Goal: Information Seeking & Learning: Learn about a topic

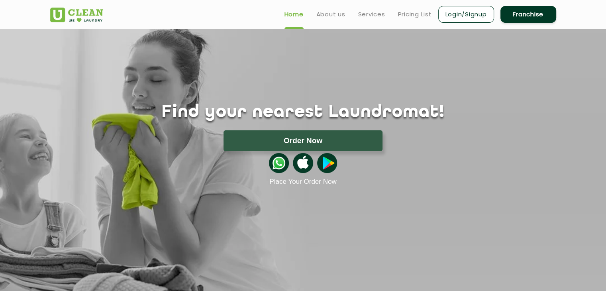
click at [526, 12] on link "Franchise" at bounding box center [528, 14] width 56 height 17
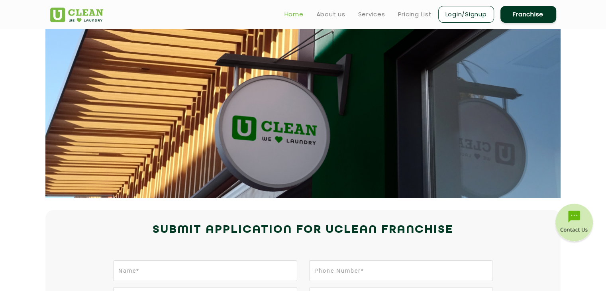
click at [294, 10] on link "Home" at bounding box center [293, 15] width 19 height 10
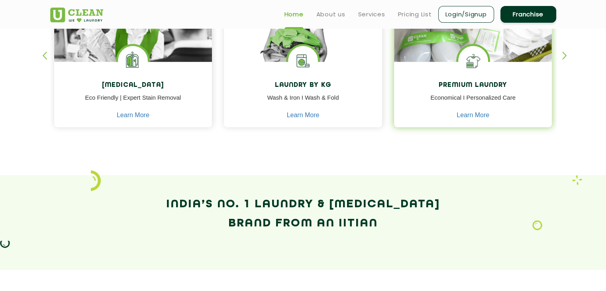
scroll to position [319, 0]
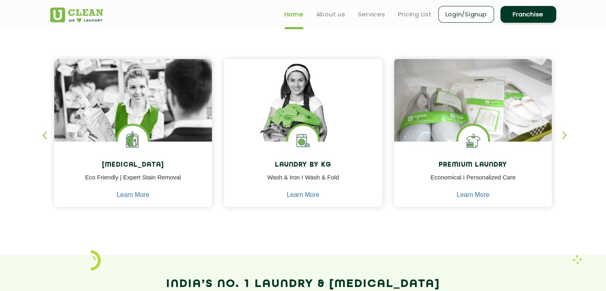
click at [563, 133] on div "button" at bounding box center [568, 142] width 12 height 22
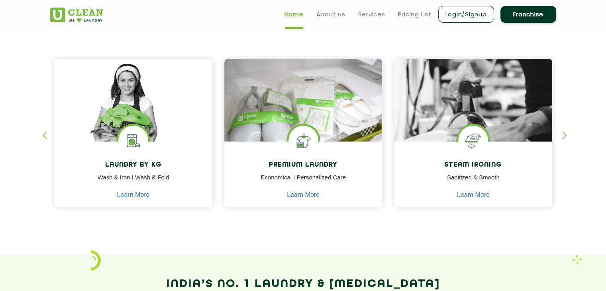
click at [563, 133] on div "button" at bounding box center [568, 142] width 12 height 22
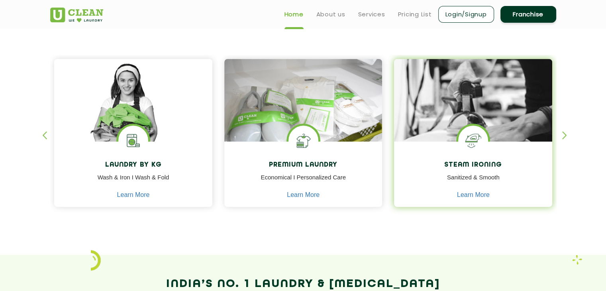
scroll to position [279, 0]
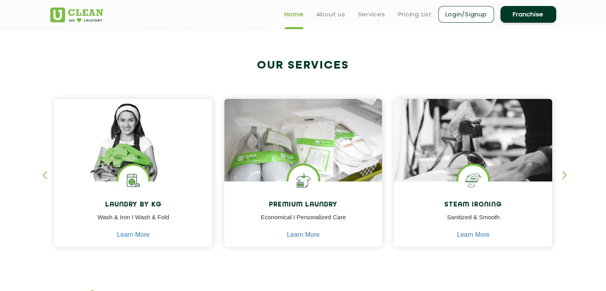
click at [45, 173] on div "button" at bounding box center [48, 182] width 12 height 22
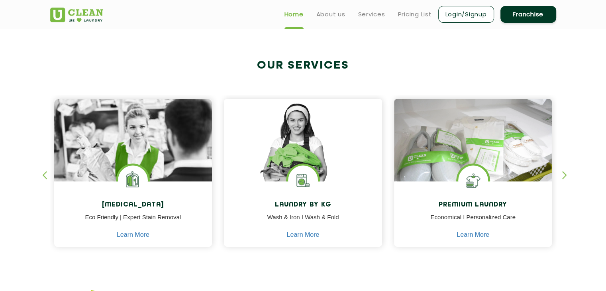
click at [44, 177] on div "button" at bounding box center [48, 182] width 12 height 22
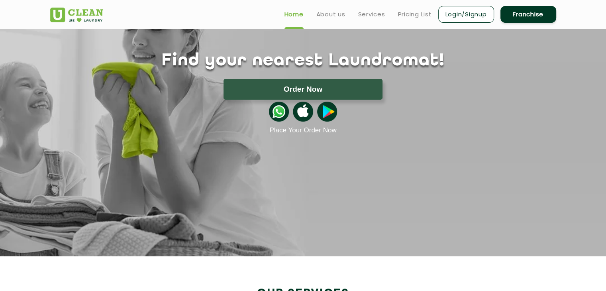
scroll to position [0, 0]
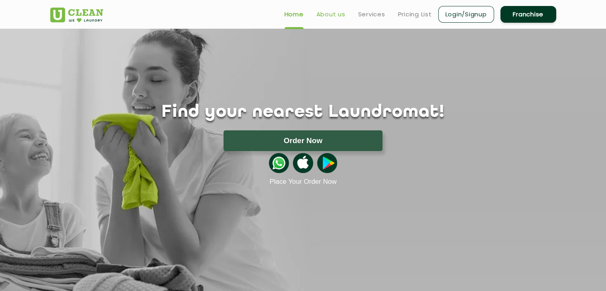
click at [321, 16] on link "About us" at bounding box center [330, 15] width 29 height 10
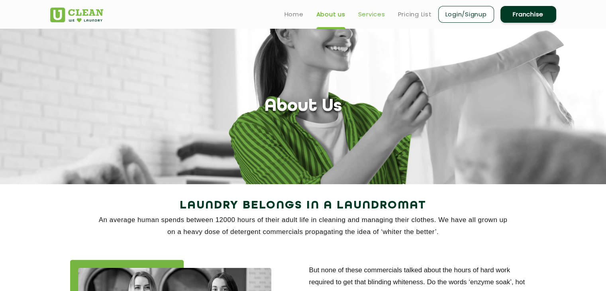
click at [371, 15] on link "Services" at bounding box center [371, 15] width 27 height 10
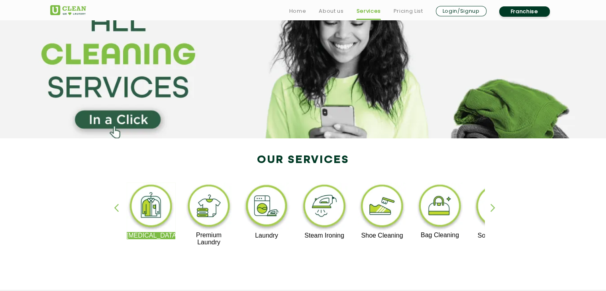
scroll to position [80, 0]
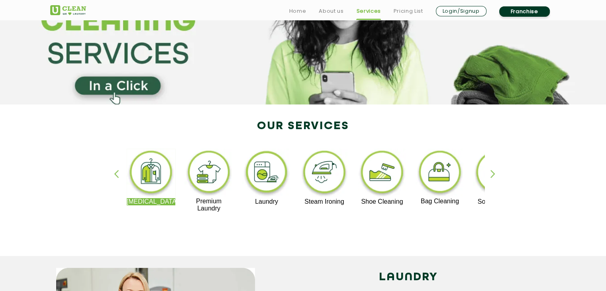
click at [494, 171] on div "button" at bounding box center [496, 181] width 12 height 22
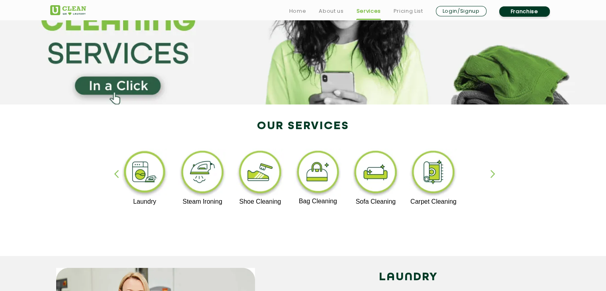
click at [117, 172] on div "button" at bounding box center [120, 181] width 12 height 22
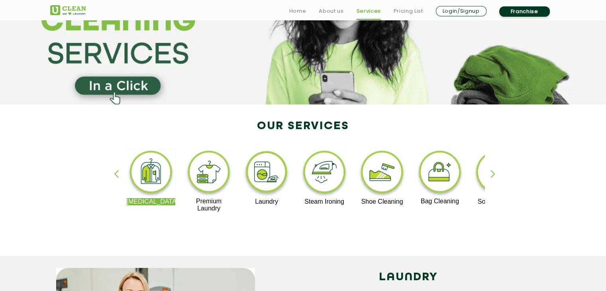
click at [490, 173] on div "Dry Cleaning Premium Laundry Laundry Steam Ironing Shoe Cleaning Bag Cleaning S…" at bounding box center [303, 183] width 518 height 143
click at [492, 173] on div "button" at bounding box center [496, 181] width 12 height 22
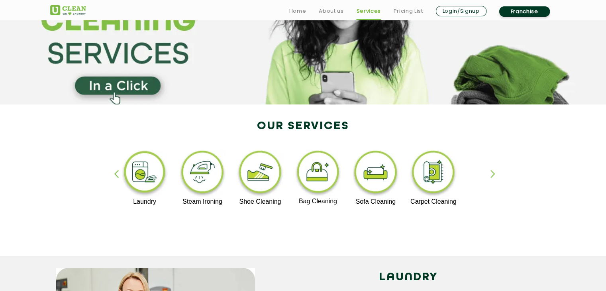
click at [118, 175] on div "button" at bounding box center [120, 181] width 12 height 22
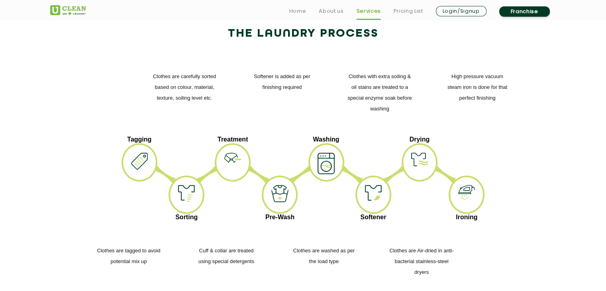
scroll to position [996, 0]
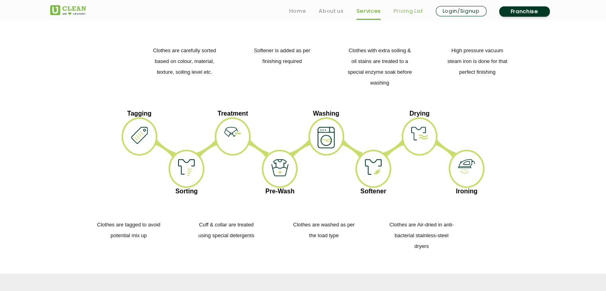
click at [414, 13] on link "Pricing List" at bounding box center [408, 11] width 29 height 10
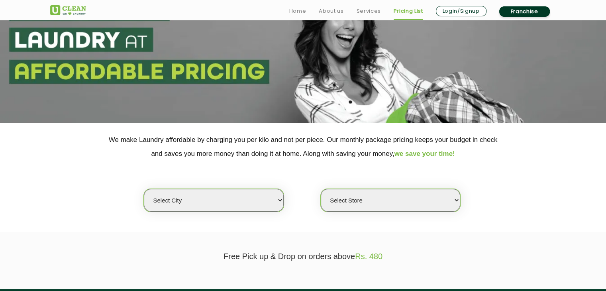
scroll to position [159, 0]
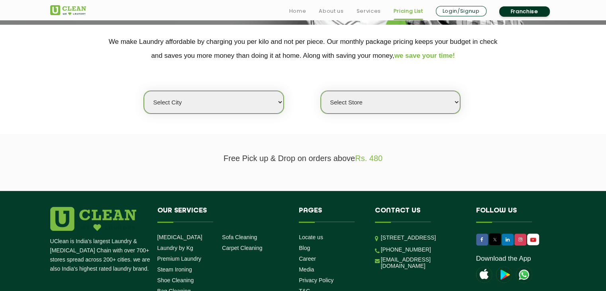
click at [256, 105] on select "Select city Aalo Agartala Agra Ahmedabad Akola Aligarh Alwar - UClean Select Am…" at bounding box center [213, 102] width 139 height 23
select select "26"
click at [144, 91] on select "Select city Aalo Agartala Agra Ahmedabad Akola Aligarh Alwar - UClean Select Am…" at bounding box center [213, 102] width 139 height 23
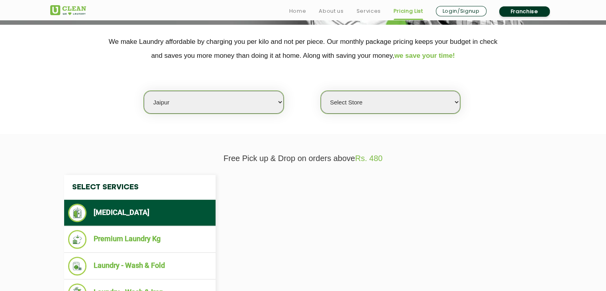
select select "0"
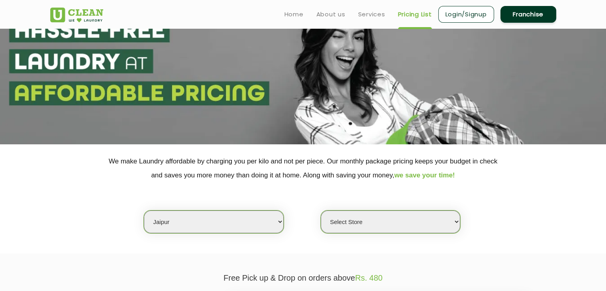
scroll to position [0, 0]
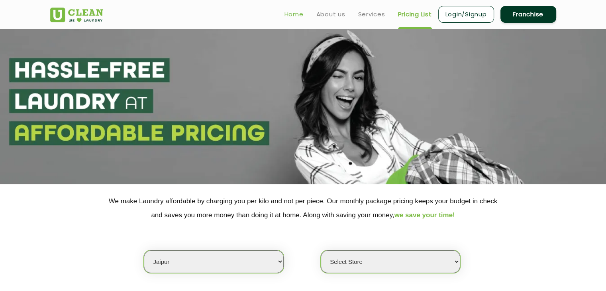
click at [293, 15] on link "Home" at bounding box center [293, 15] width 19 height 10
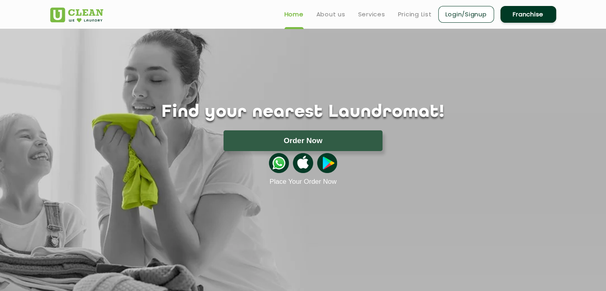
click at [476, 216] on section "Find your nearest Laundromat! Please select the location Order Now Place Your O…" at bounding box center [303, 168] width 606 height 279
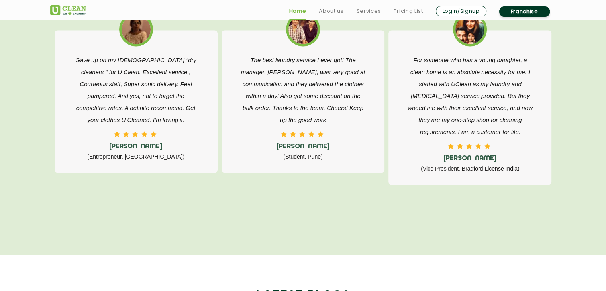
scroll to position [1474, 0]
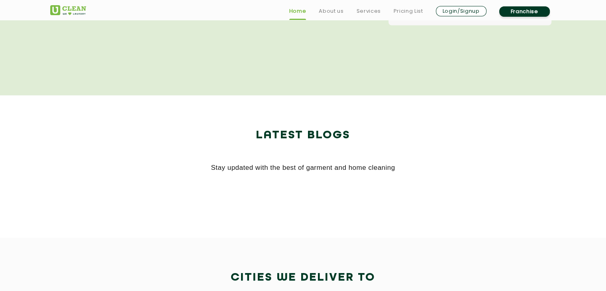
click at [455, 112] on section "Latest Blogs Stay updated with the best of garment and home cleaning" at bounding box center [303, 166] width 606 height 142
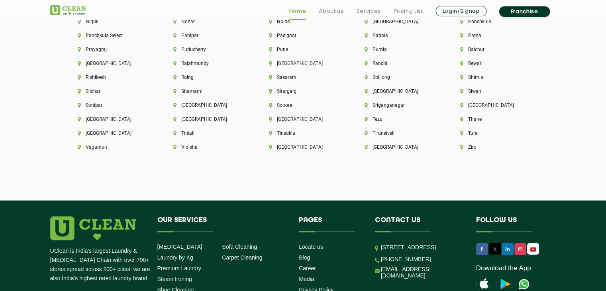
scroll to position [2283, 0]
